Goal: Task Accomplishment & Management: Use online tool/utility

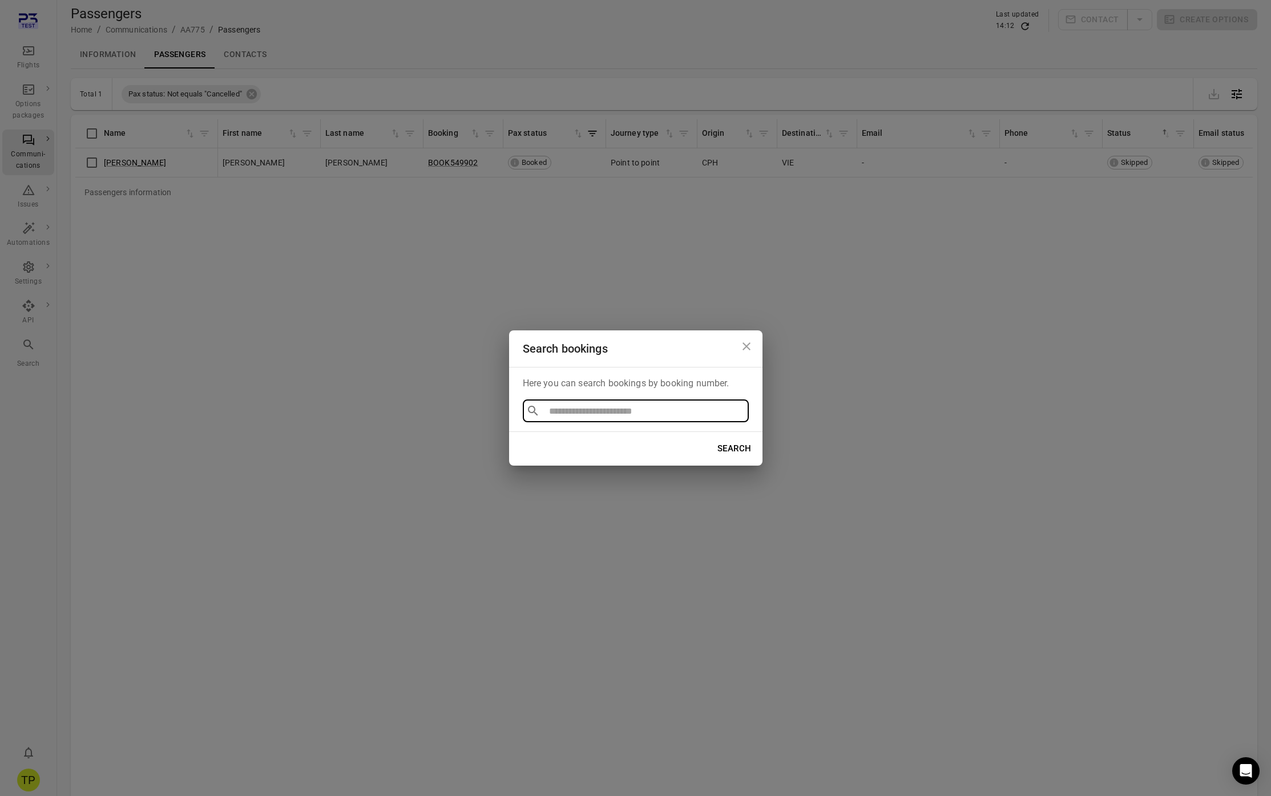
type input "**********"
click at [567, 434] on li "BOOK927742" at bounding box center [636, 437] width 226 height 21
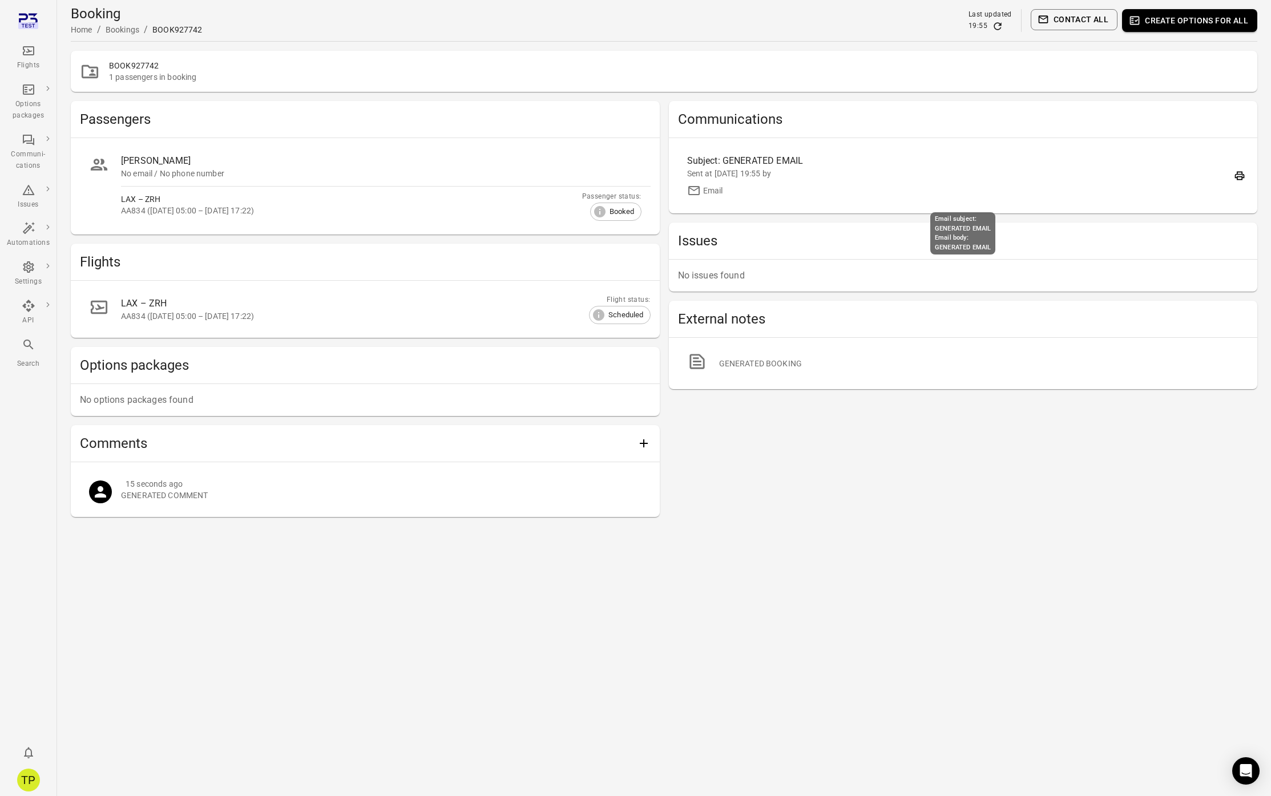
click at [767, 161] on div "Subject: GENERATED EMAIL" at bounding box center [887, 161] width 401 height 14
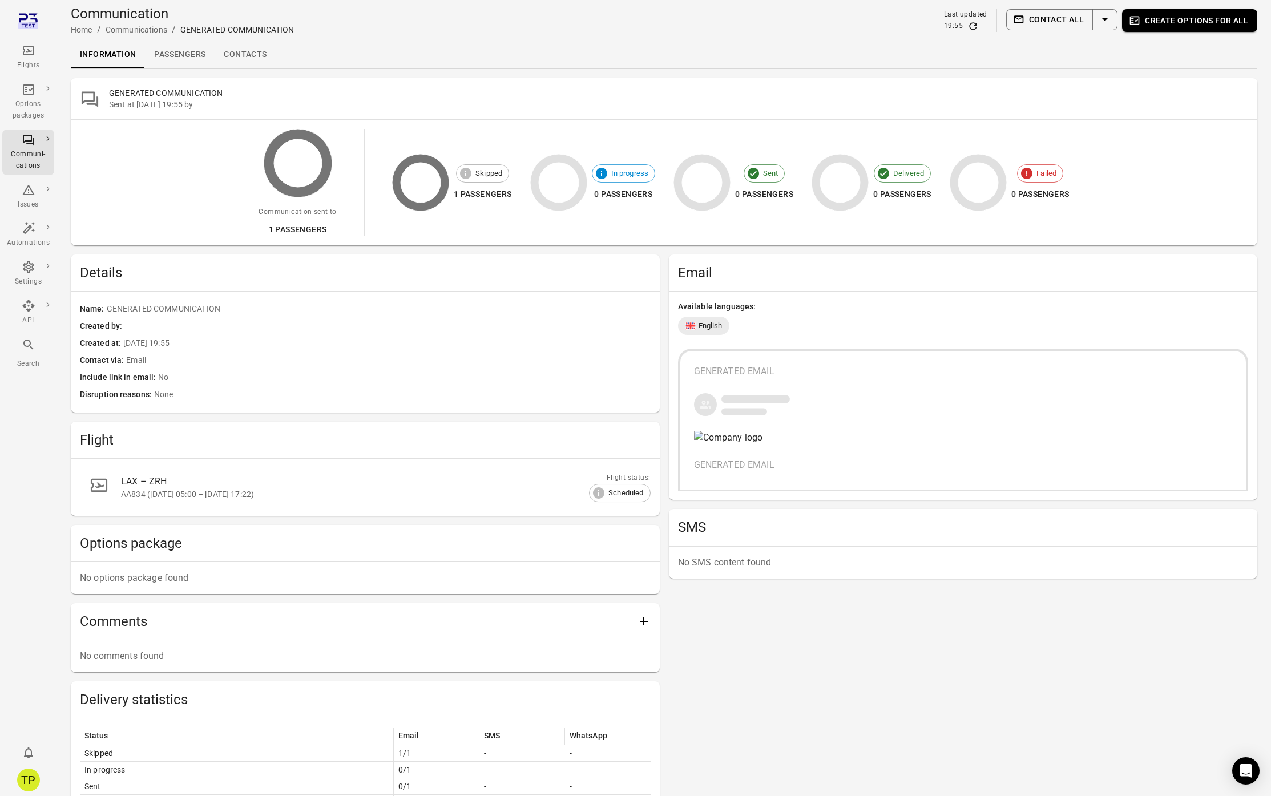
click at [186, 55] on link "Passengers" at bounding box center [180, 54] width 70 height 27
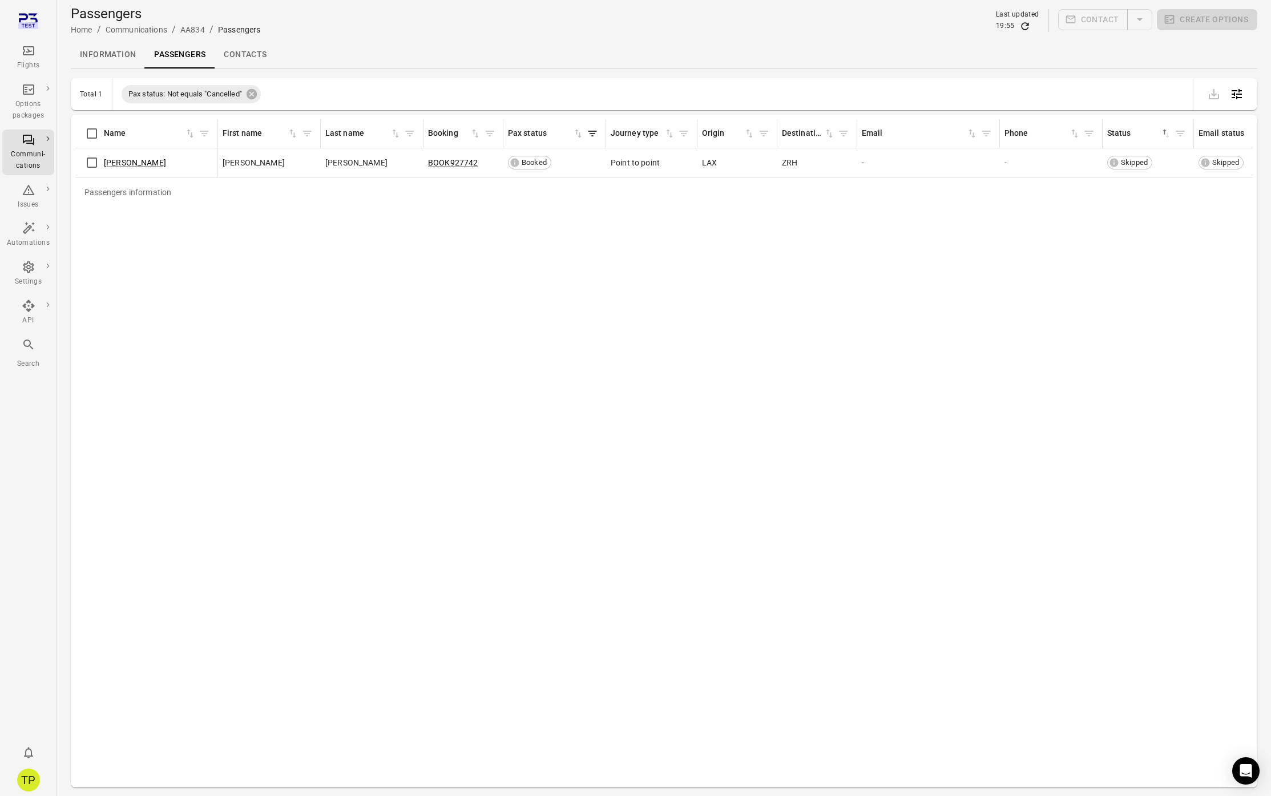
click at [22, 50] on icon "Main navigation" at bounding box center [29, 51] width 14 height 14
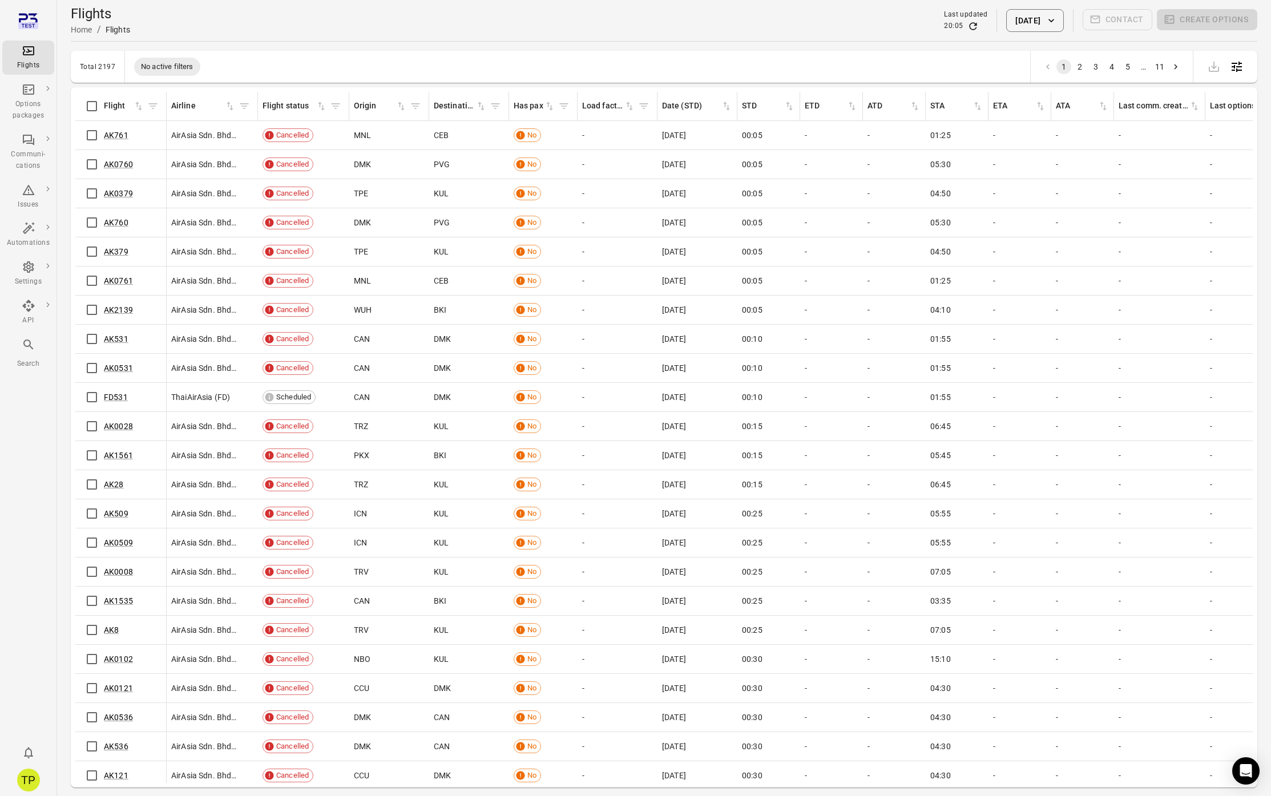
click at [29, 349] on icon "Main navigation" at bounding box center [29, 345] width 14 height 14
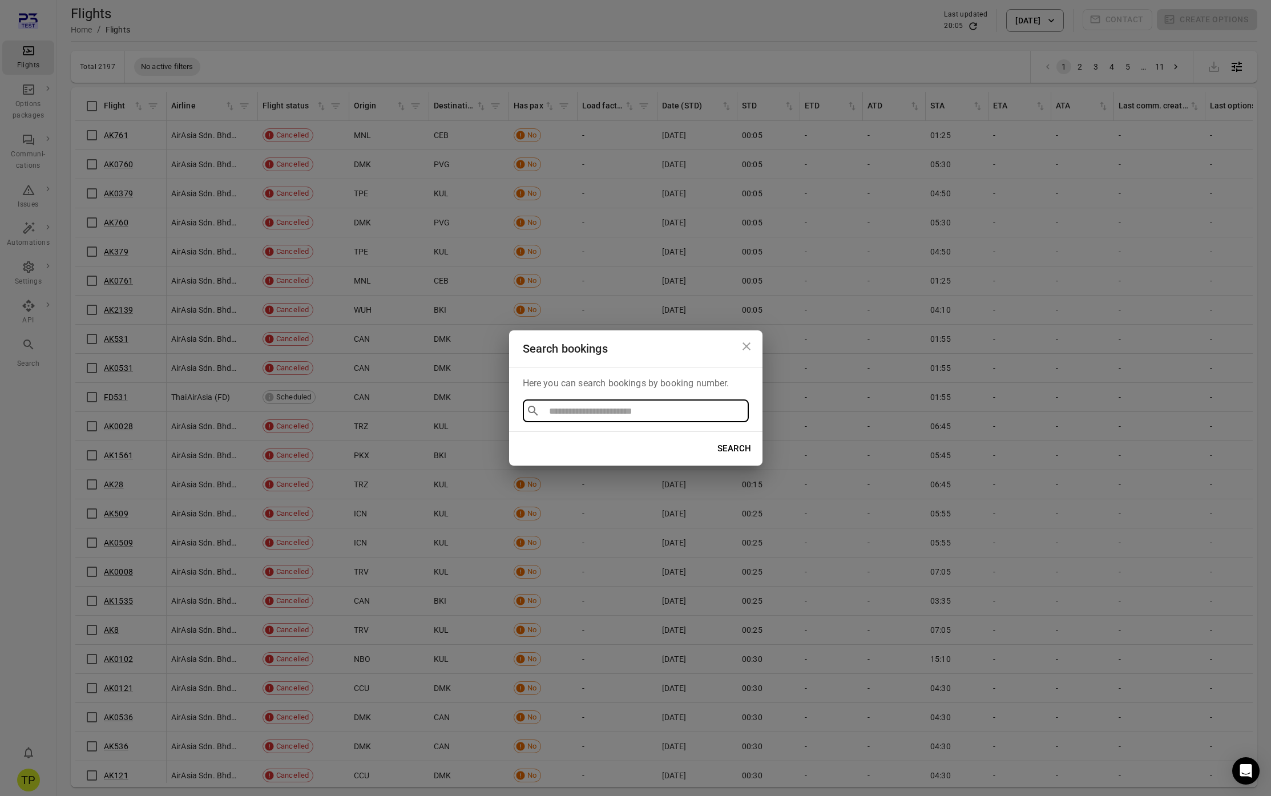
type input "**********"
click at [557, 435] on li "BOOK407711" at bounding box center [636, 437] width 226 height 21
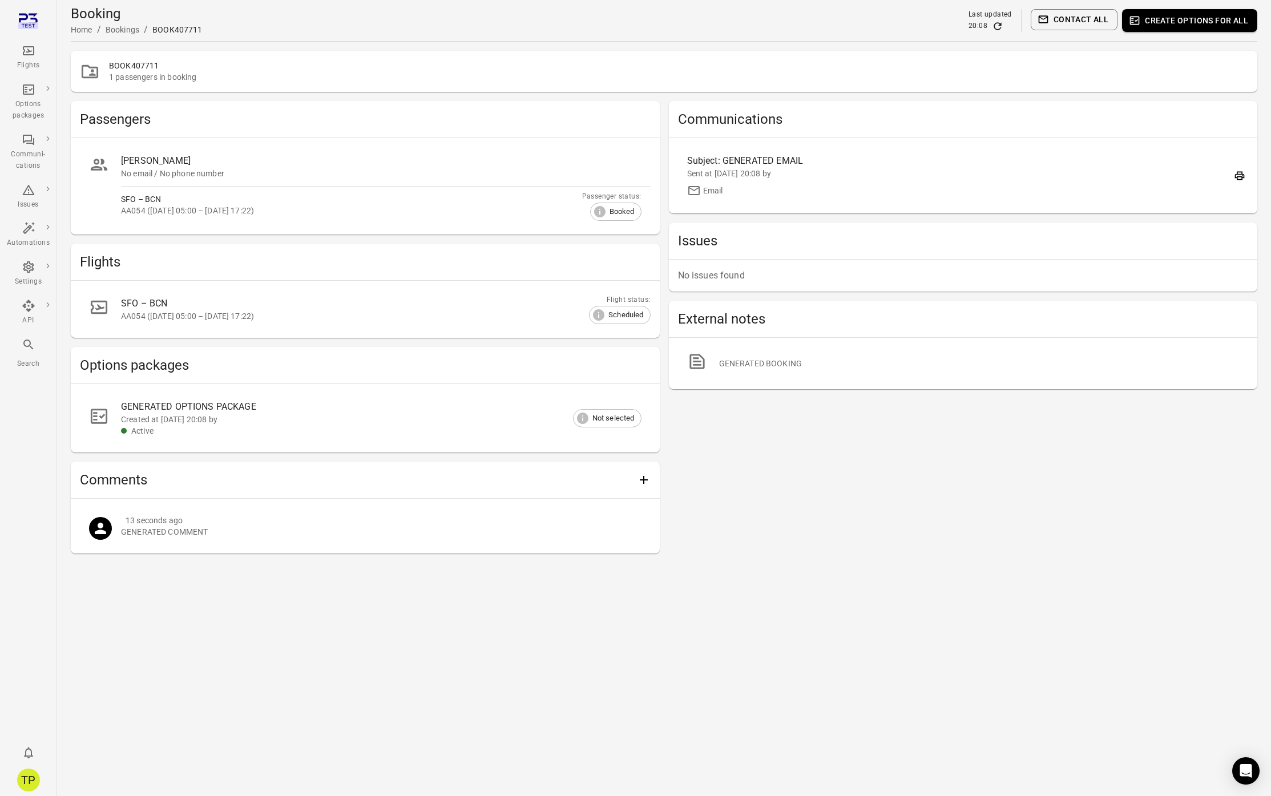
click at [207, 411] on div "GENERATED OPTIONS PACKAGE" at bounding box center [372, 407] width 502 height 14
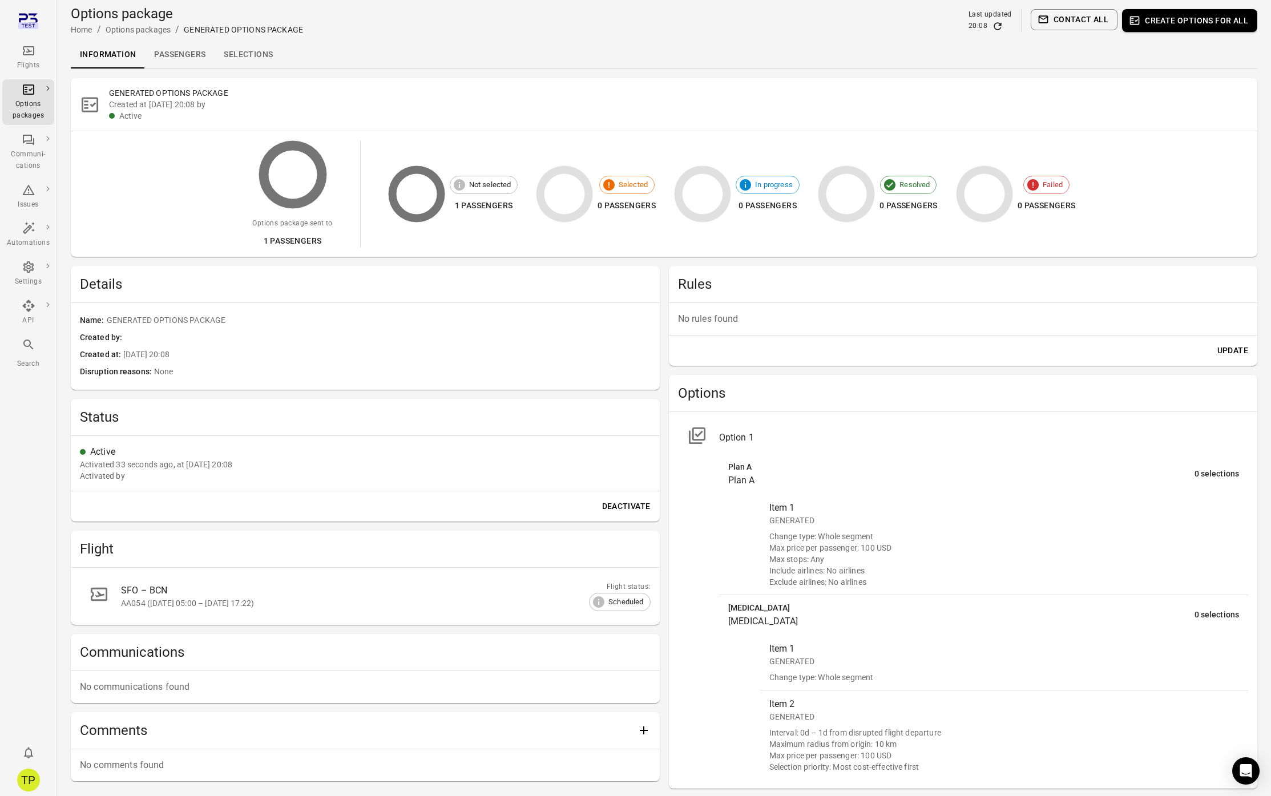
scroll to position [56, 0]
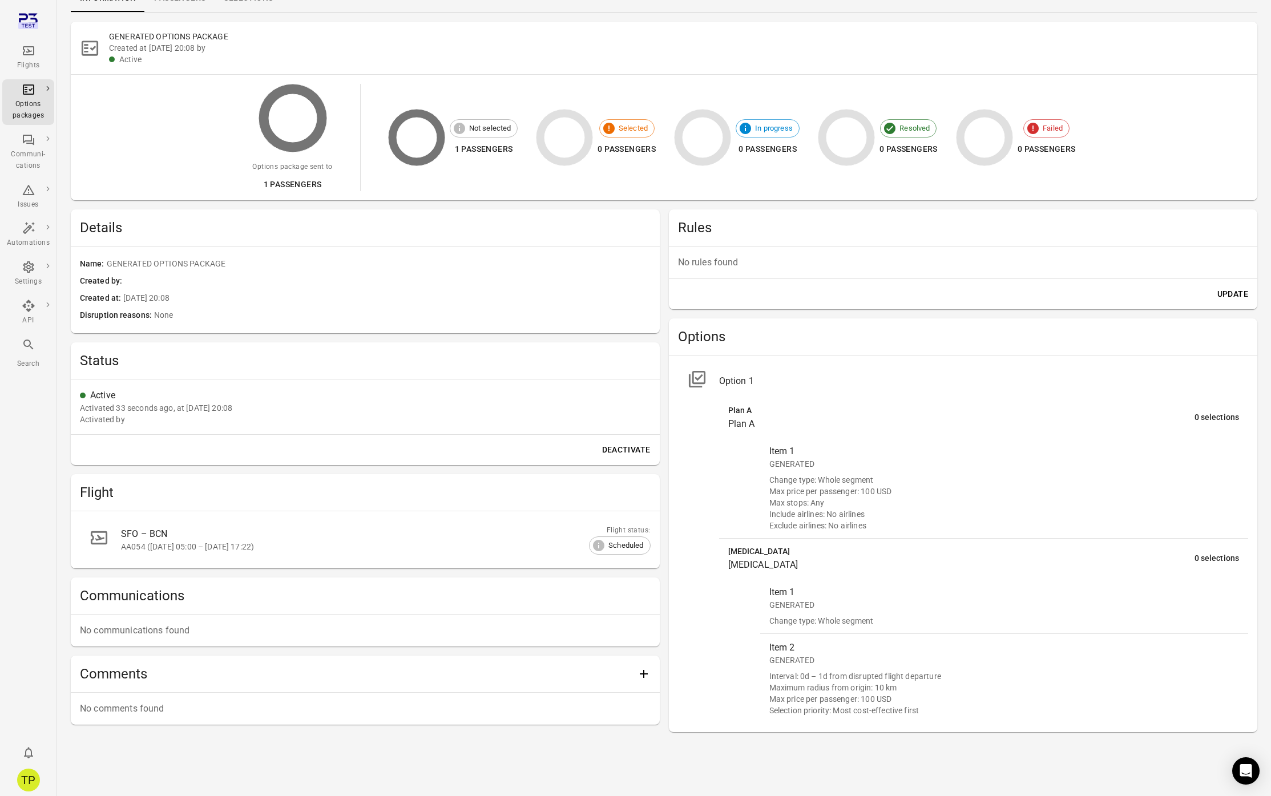
click at [29, 349] on icon "Main navigation" at bounding box center [29, 345] width 14 height 14
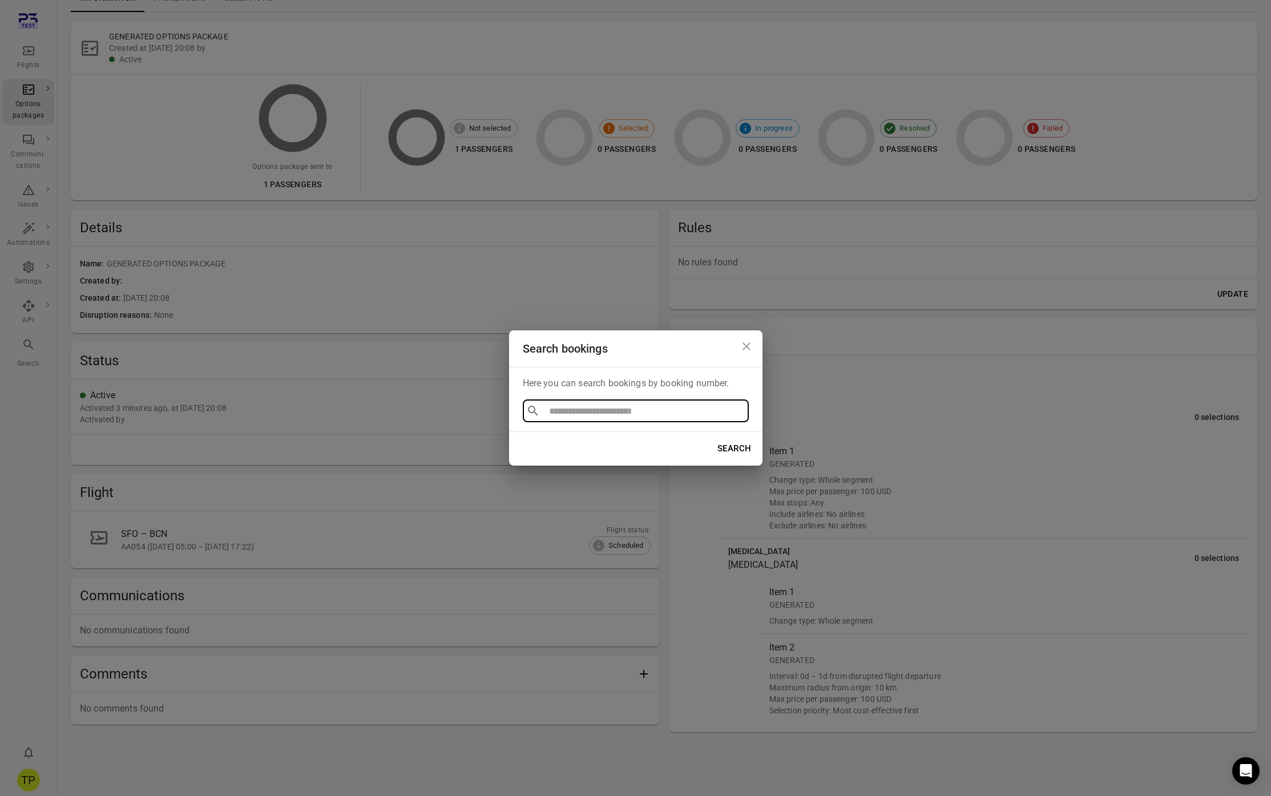
type input "**********"
click at [545, 438] on li "BOOK956119" at bounding box center [636, 437] width 226 height 21
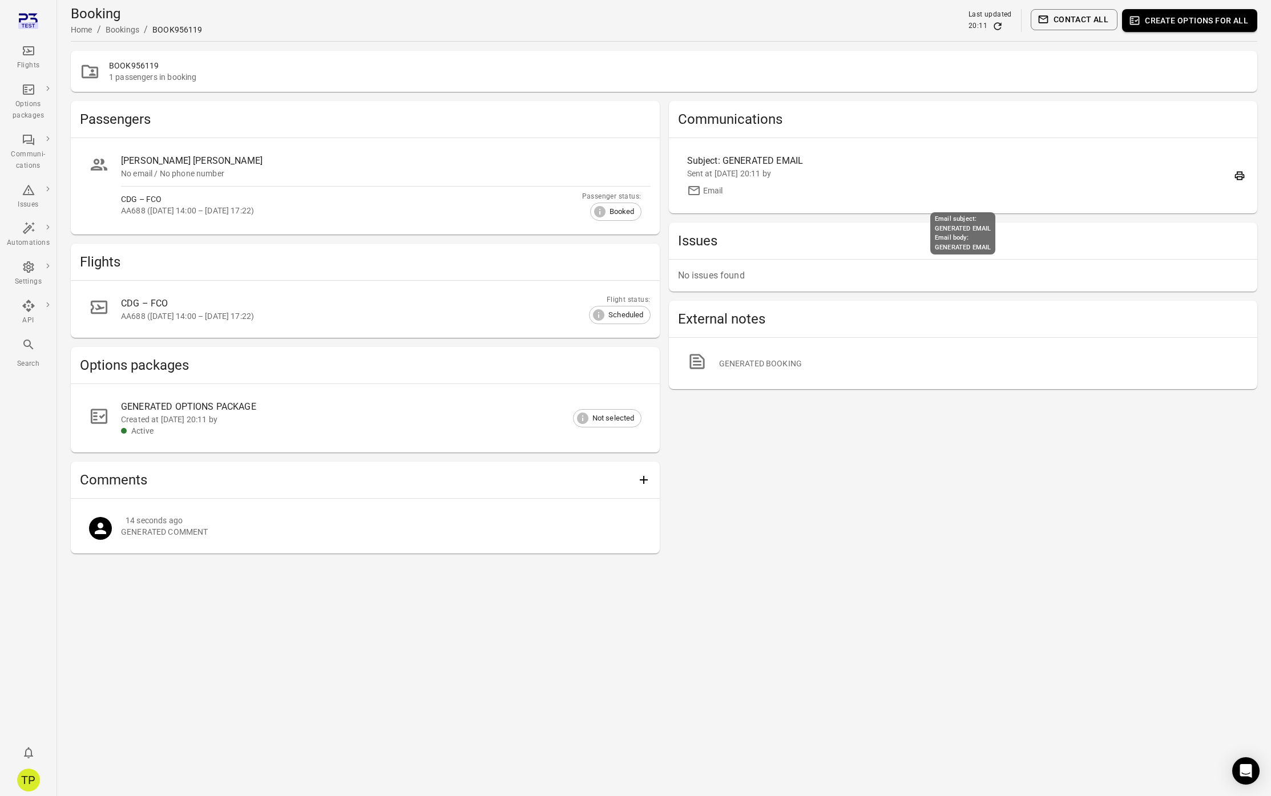
click at [761, 161] on div "Subject: GENERATED EMAIL" at bounding box center [887, 161] width 401 height 14
click at [788, 514] on div "Communications Subject: GENERATED EMAIL Sent at [DATE] 20:11 by Email Issues No…" at bounding box center [963, 327] width 589 height 452
click at [241, 414] on div "Created at [DATE] 20:11 by" at bounding box center [372, 419] width 502 height 11
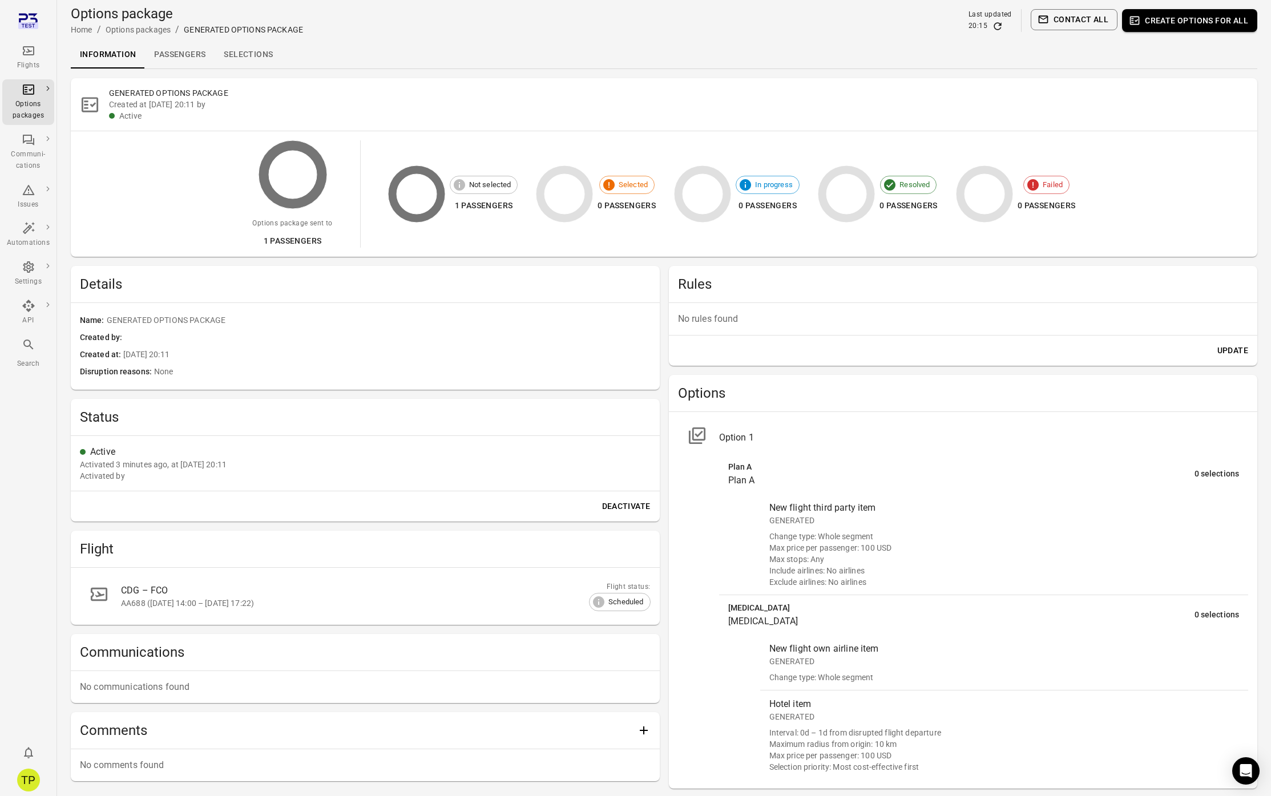
click at [254, 52] on link "Selections" at bounding box center [248, 54] width 67 height 27
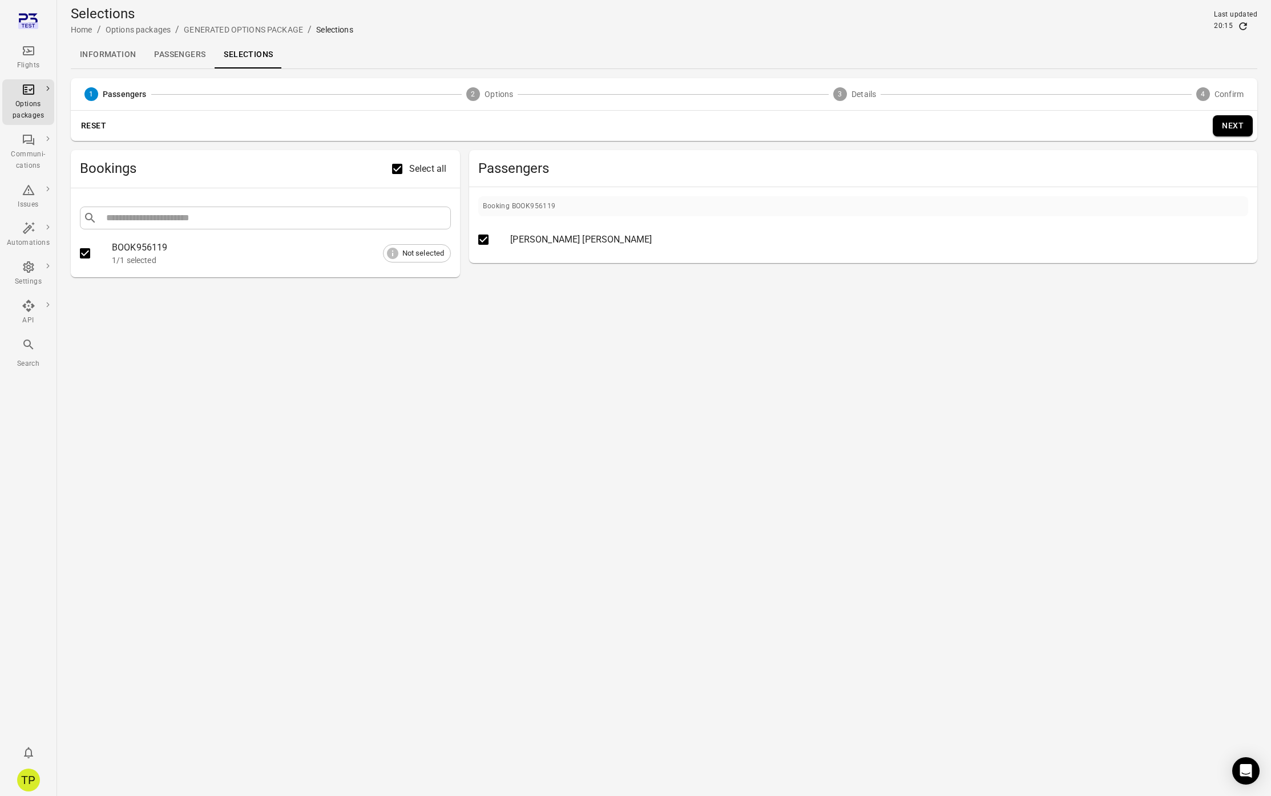
click at [1232, 129] on button "Next" at bounding box center [1232, 125] width 40 height 21
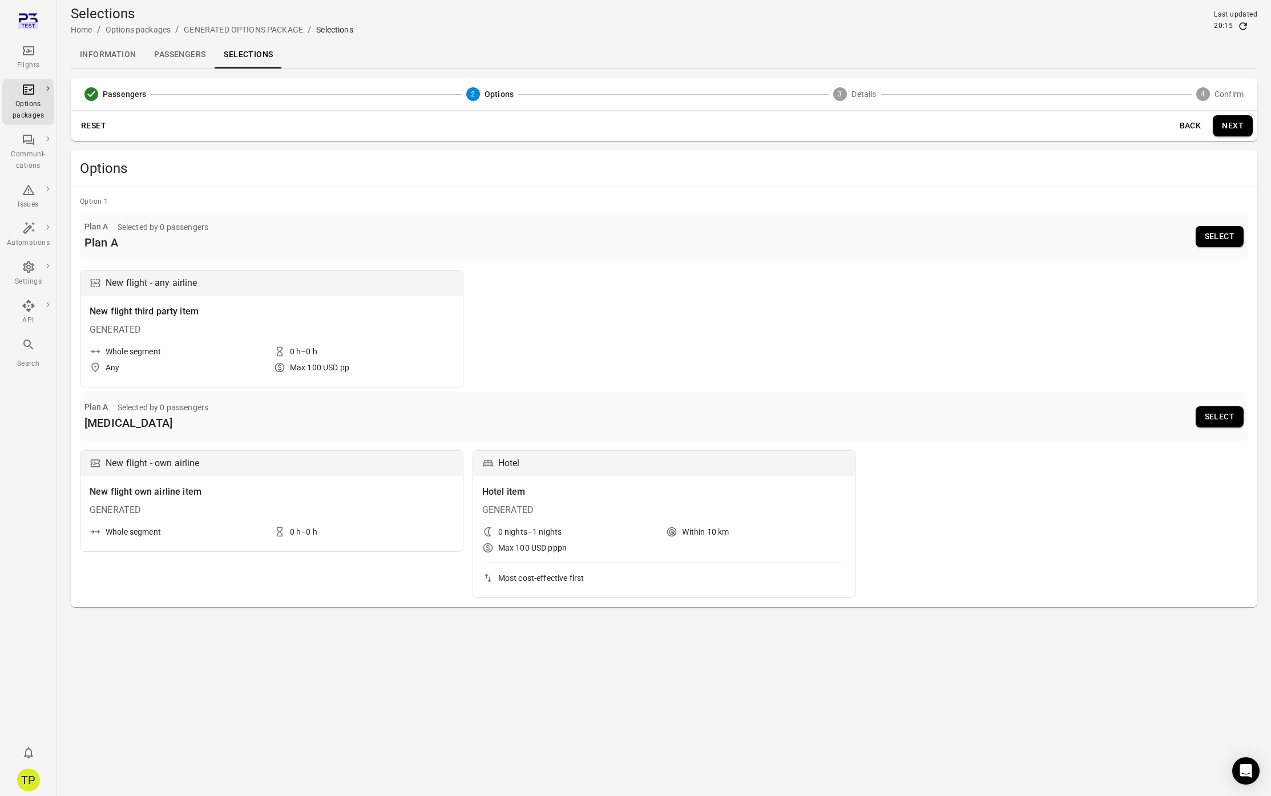
click at [1212, 236] on button "Select" at bounding box center [1219, 236] width 48 height 21
